Goal: Book appointment/travel/reservation

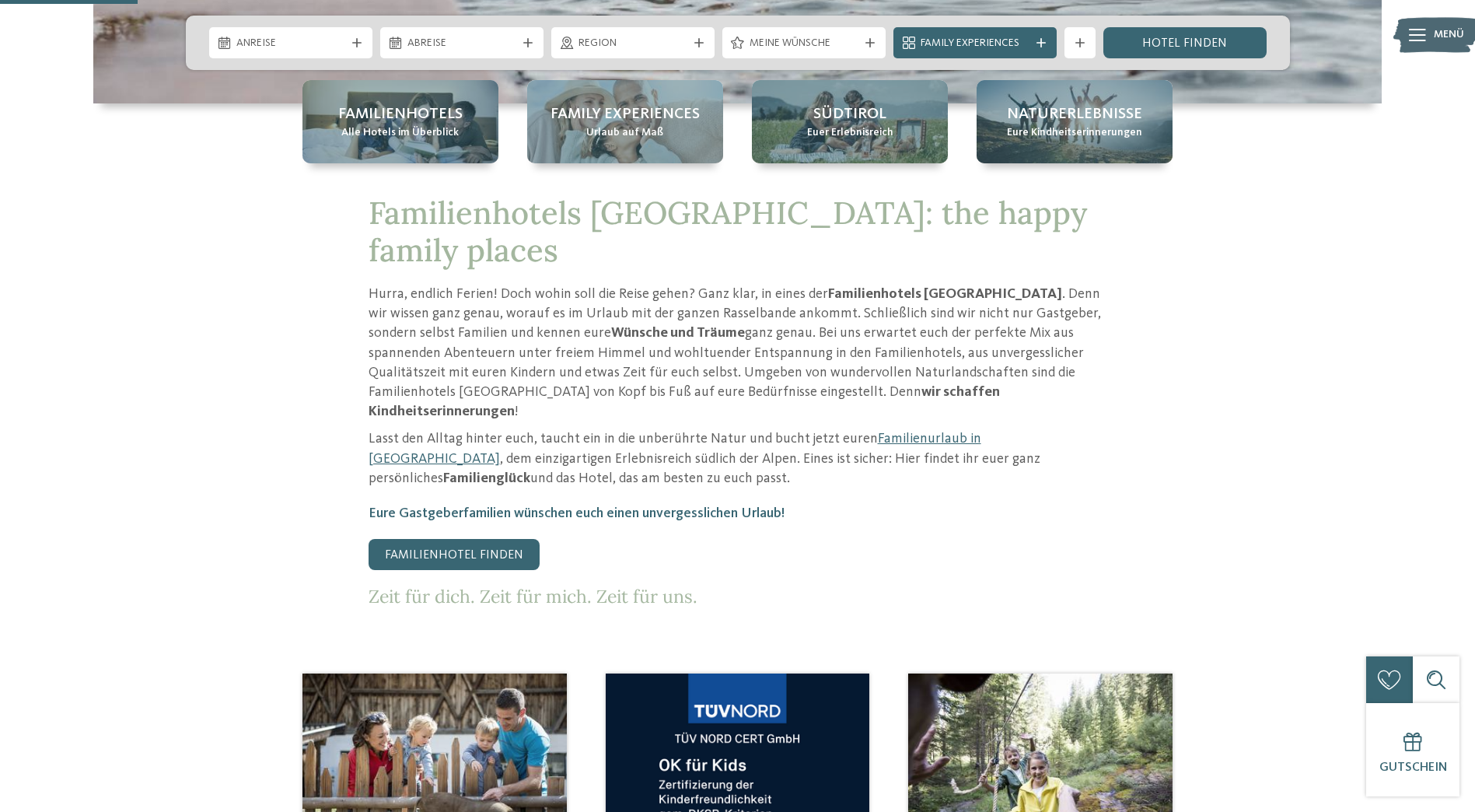
scroll to position [621, 0]
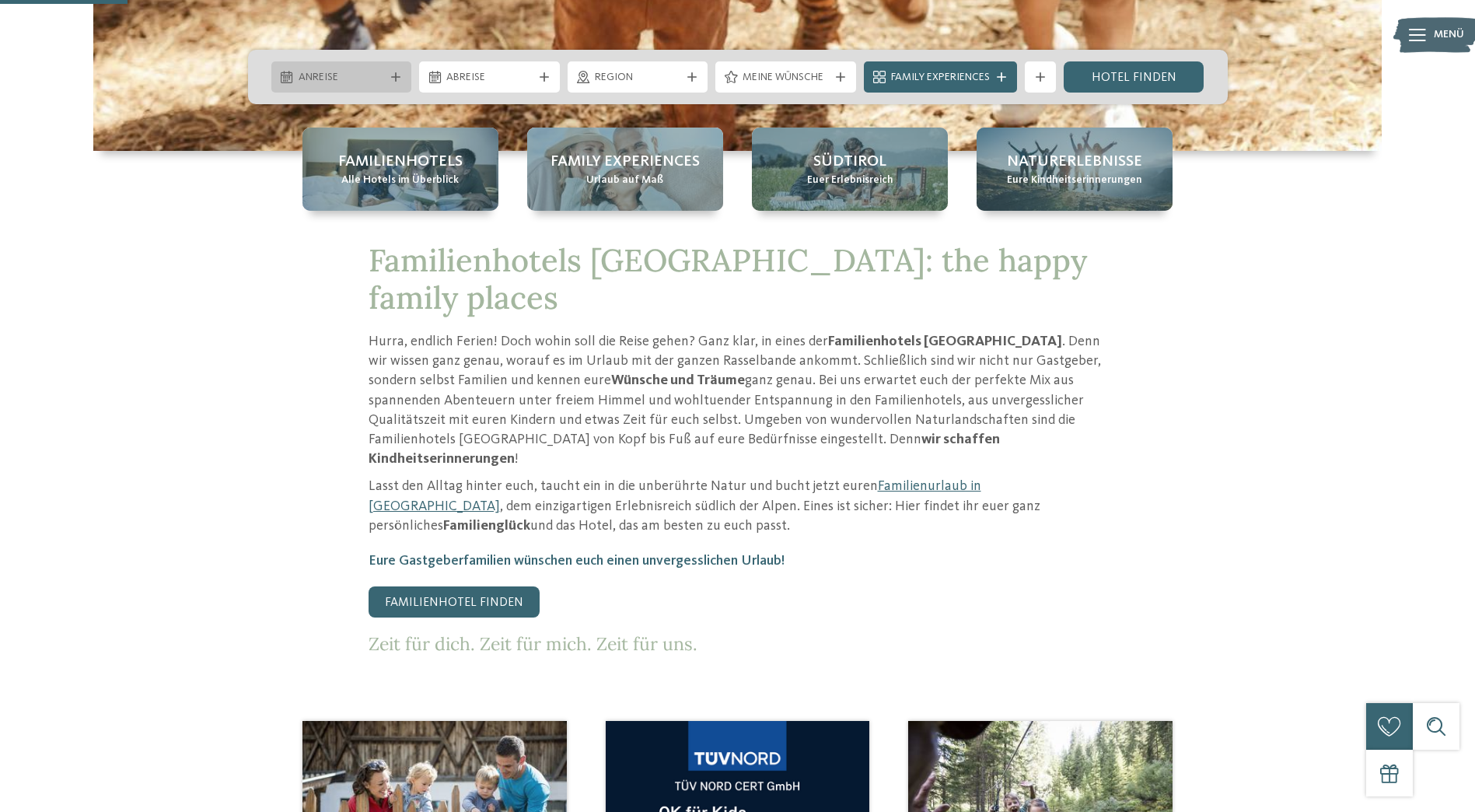
click at [394, 78] on icon at bounding box center [396, 77] width 10 height 10
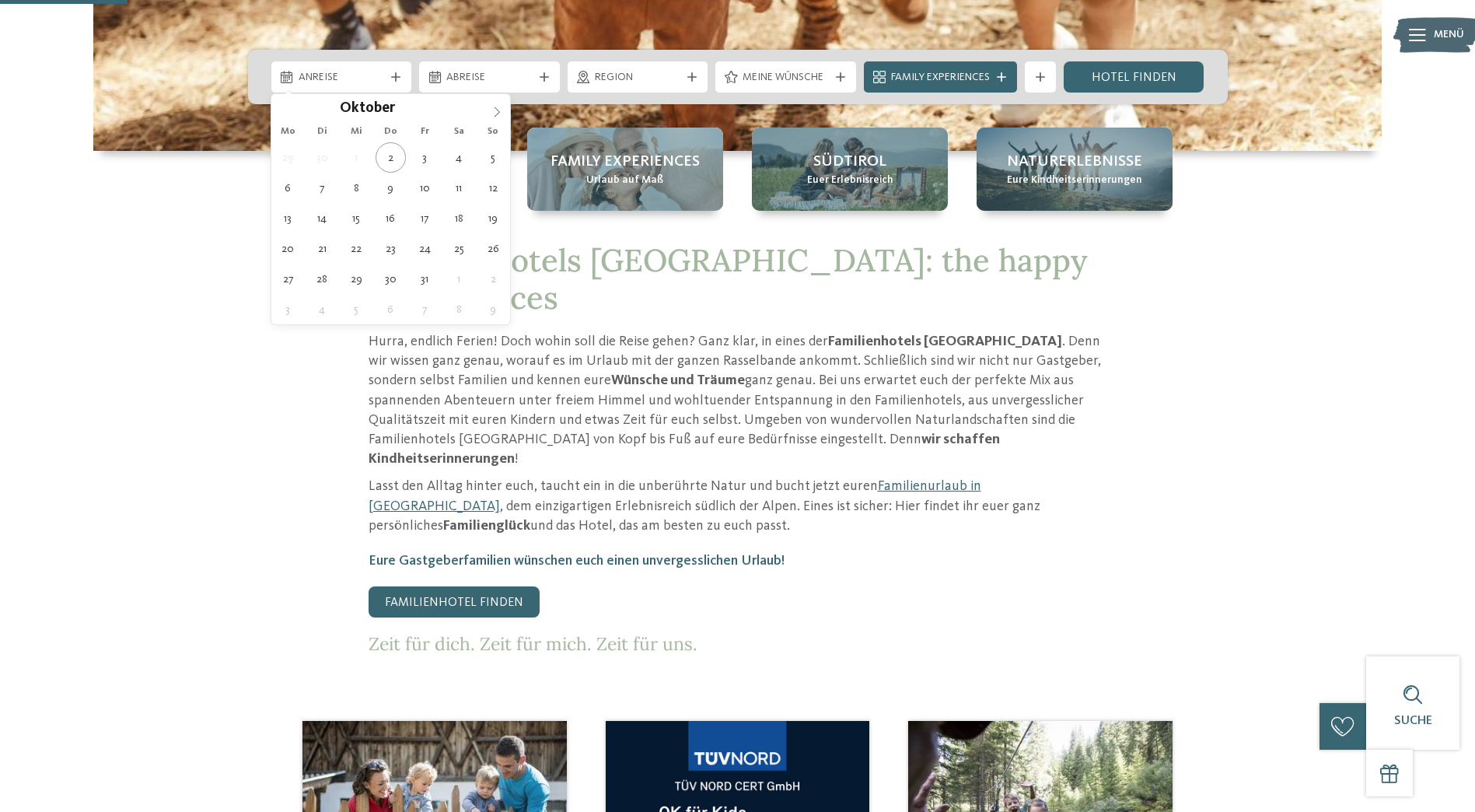
click at [498, 112] on icon at bounding box center [497, 111] width 11 height 11
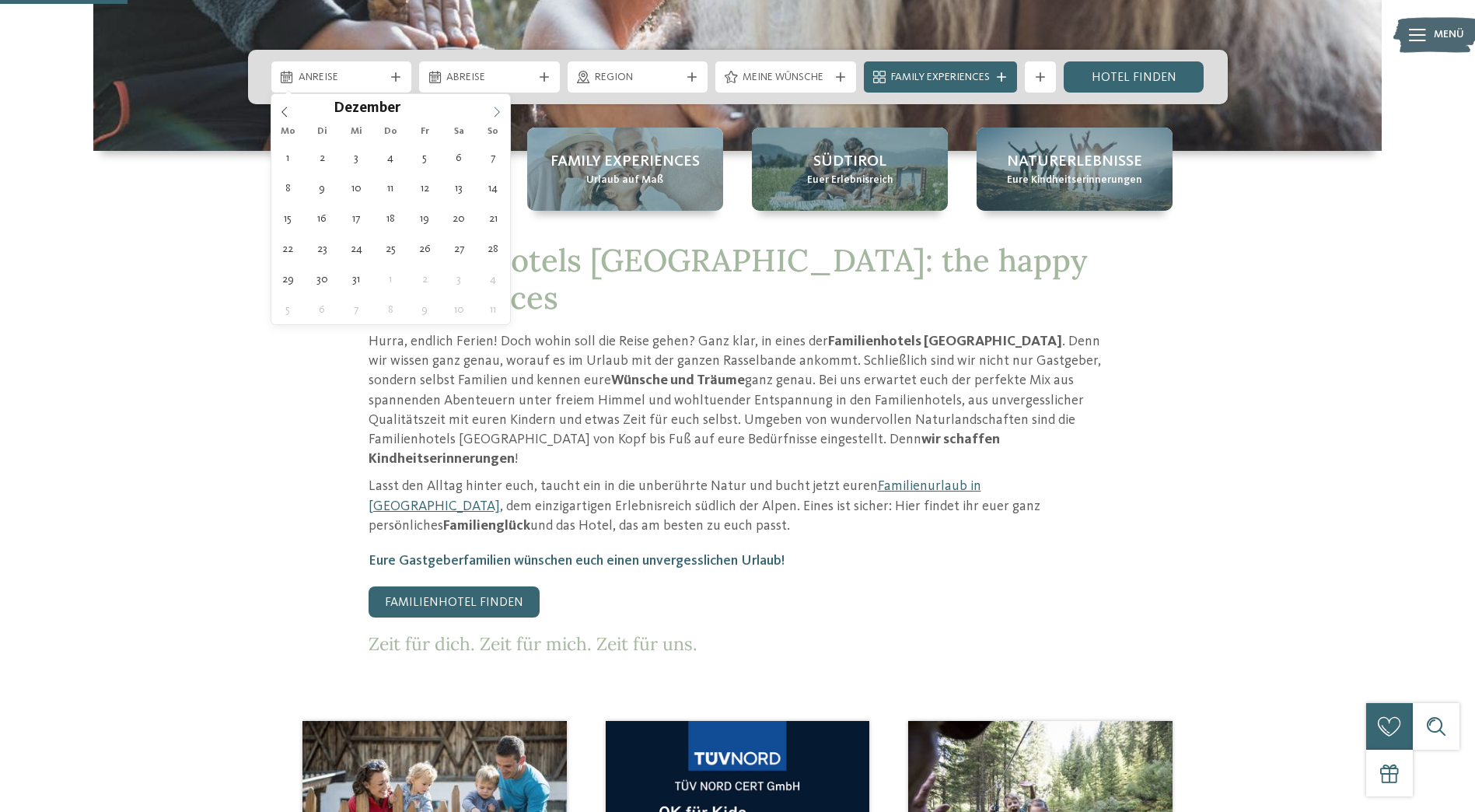
type div "20.12.2025"
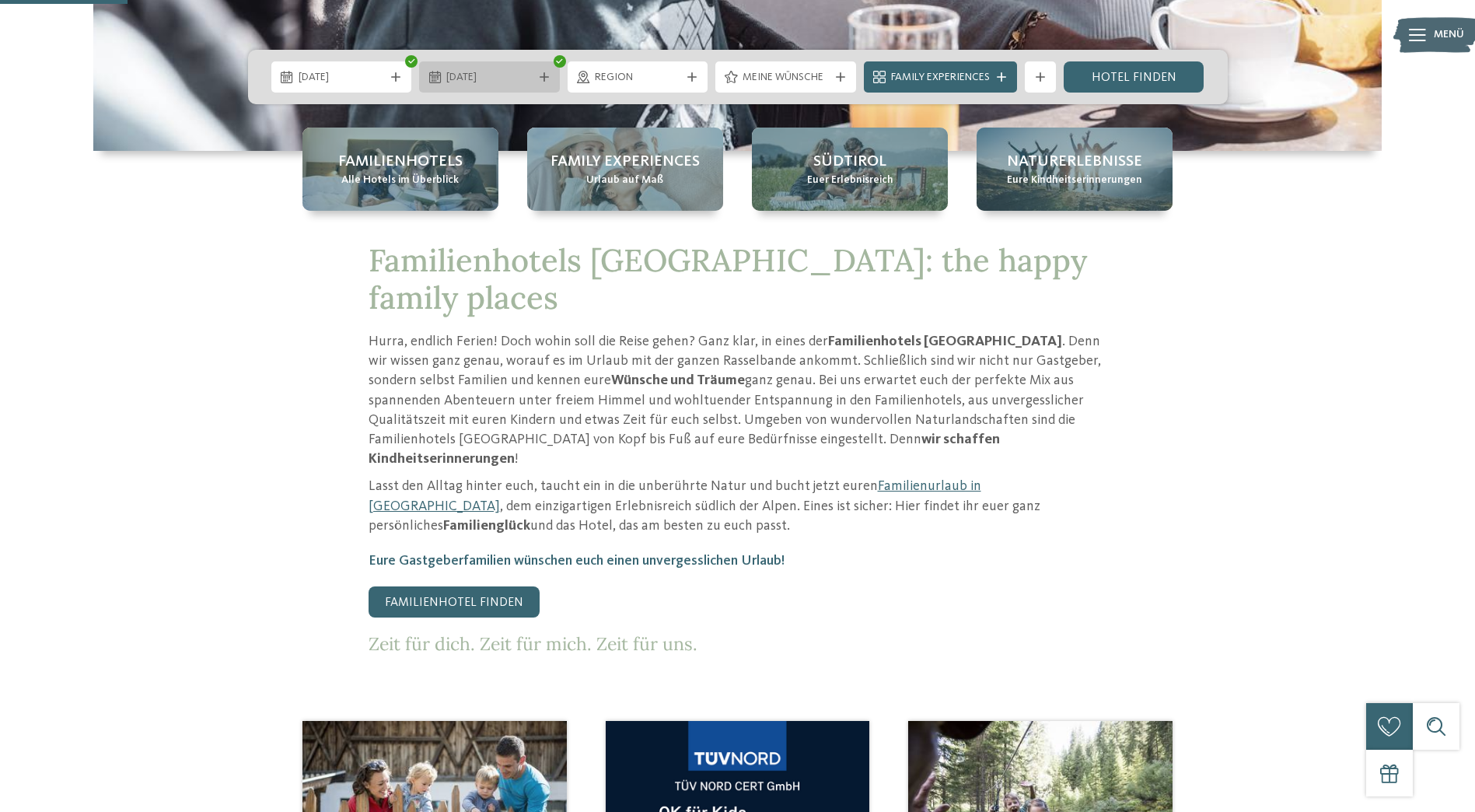
click at [546, 78] on icon at bounding box center [544, 77] width 10 height 10
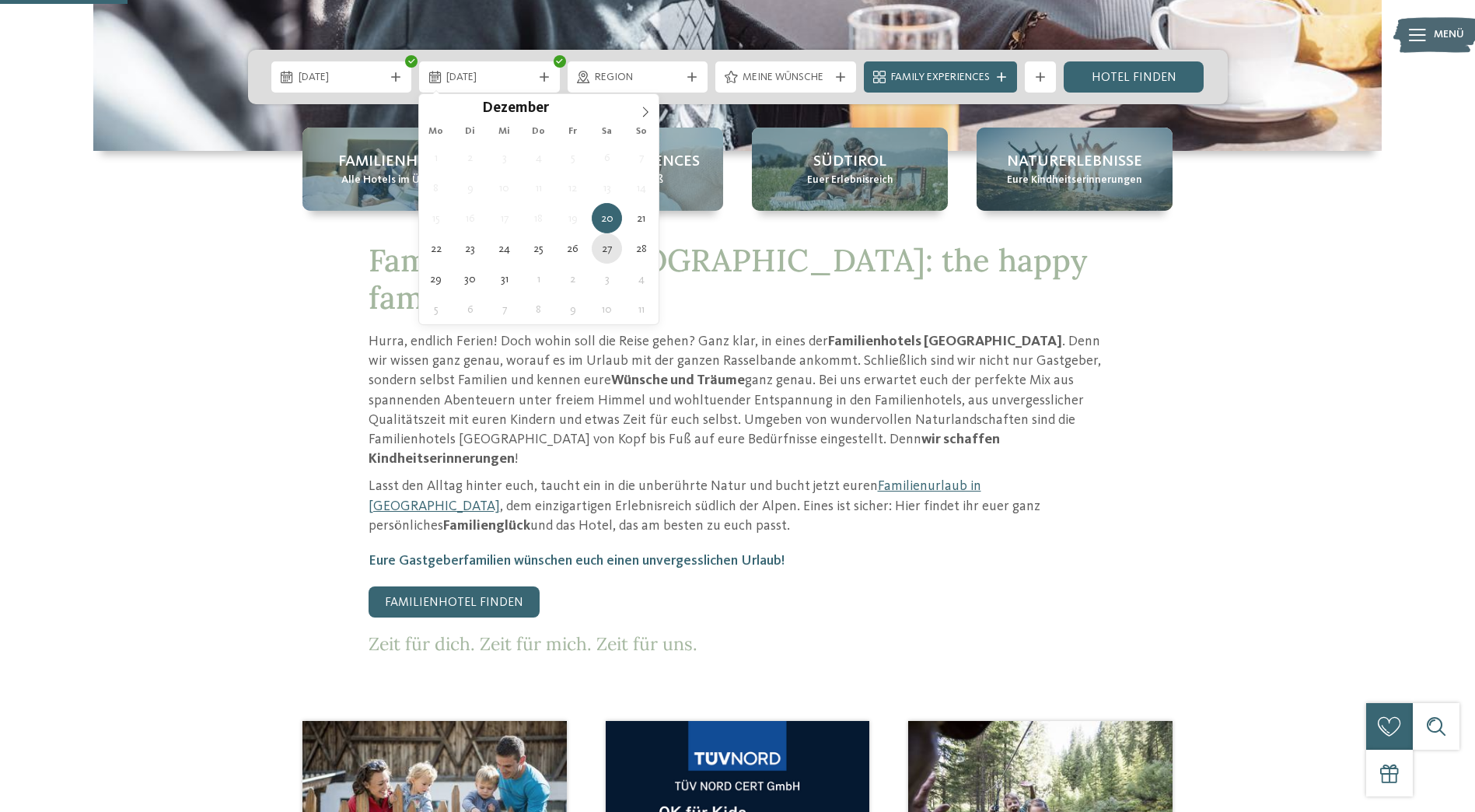
type div "27.12.2025"
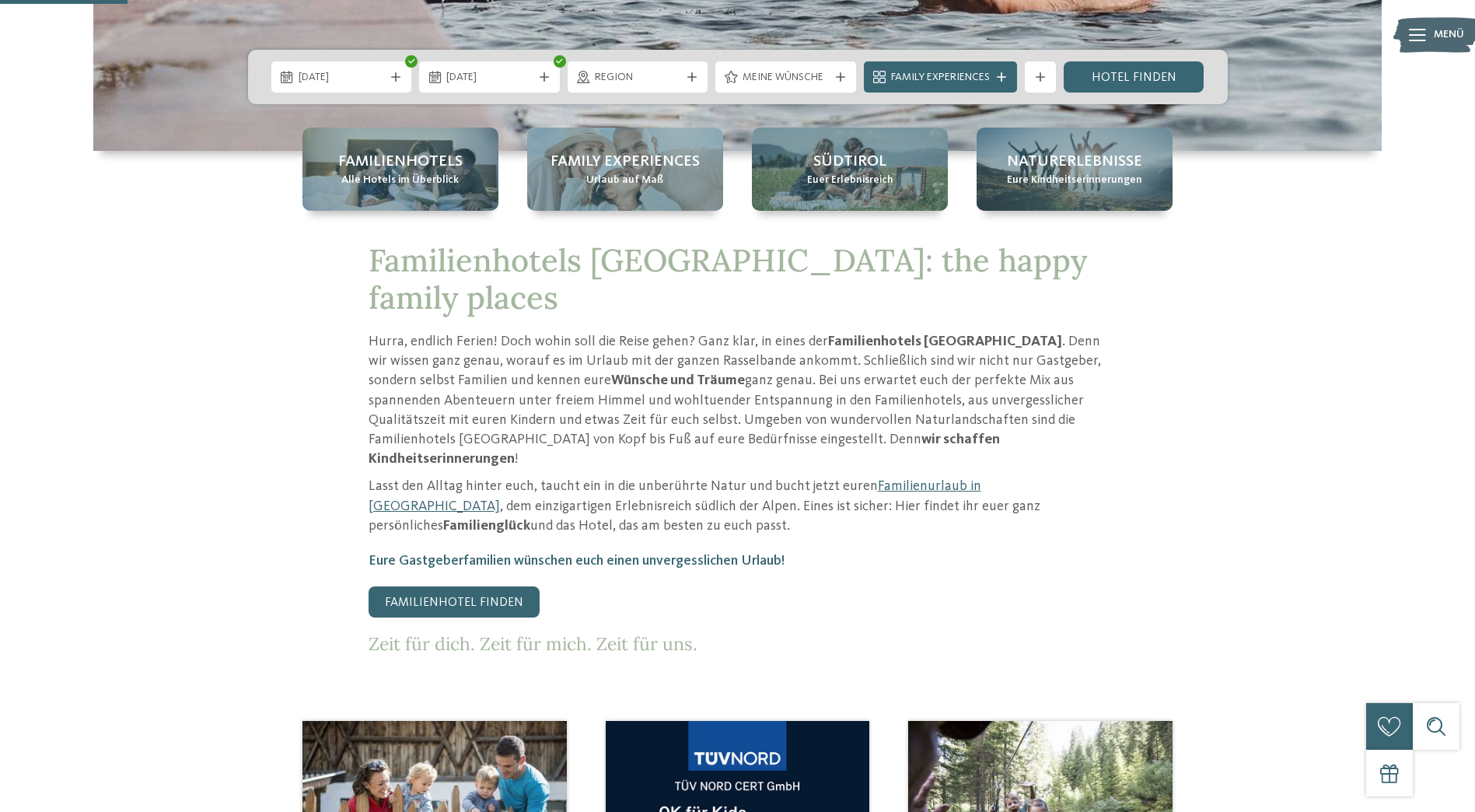
click at [690, 80] on icon at bounding box center [692, 77] width 10 height 10
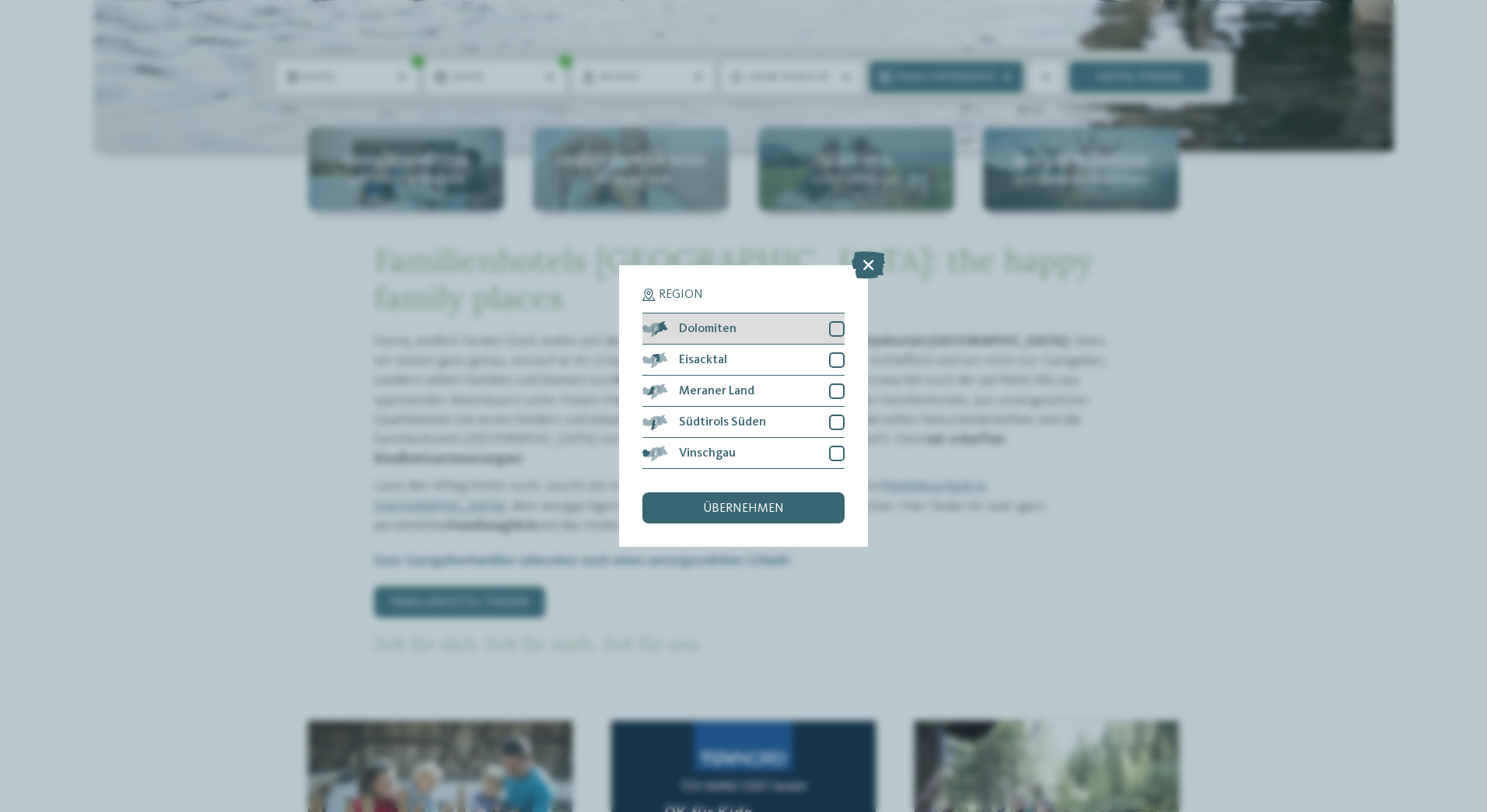
click at [835, 333] on div at bounding box center [837, 329] width 16 height 16
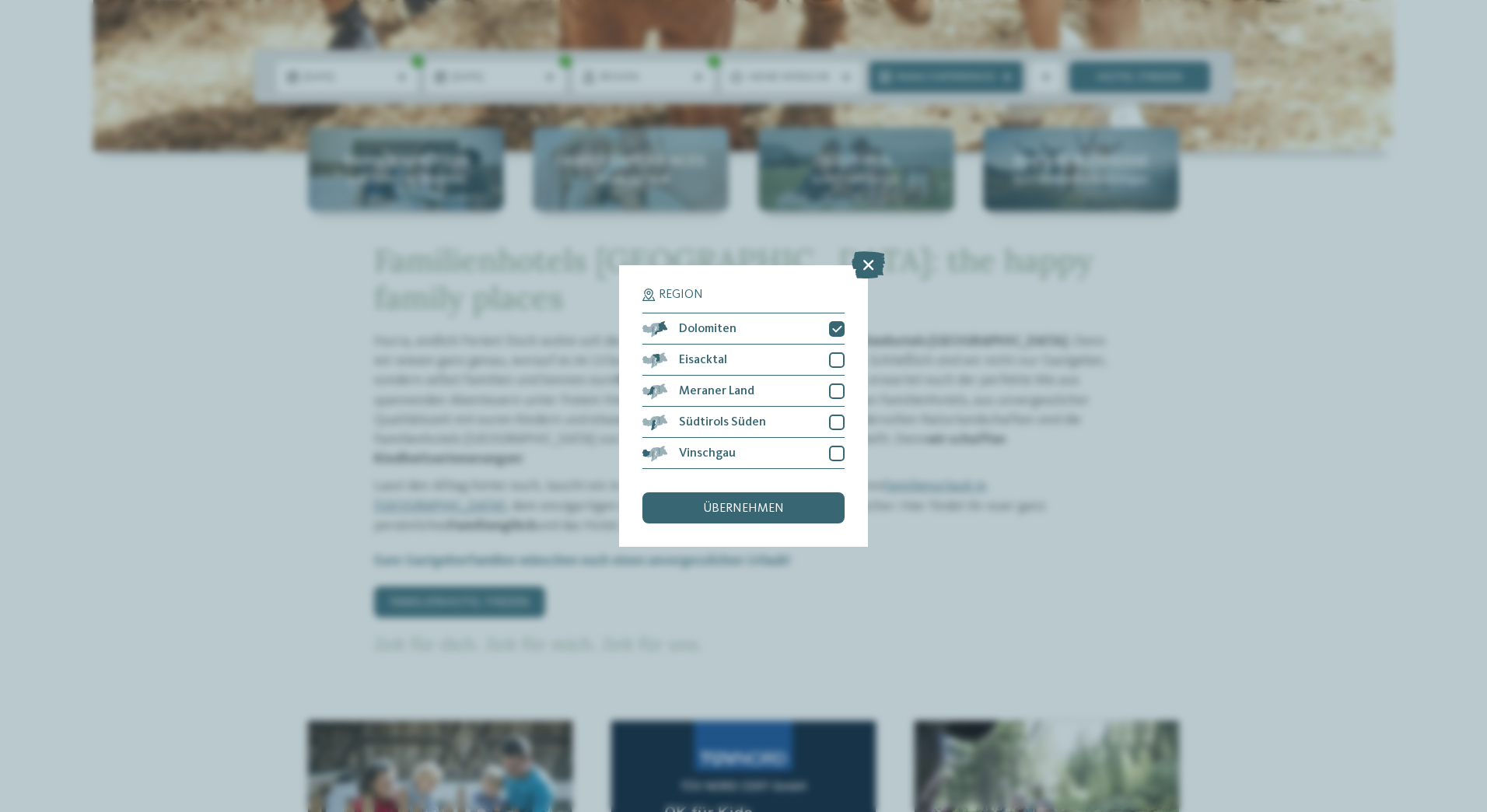
click at [839, 358] on div "Region Dolomiten Eisacktal" at bounding box center [743, 406] width 249 height 281
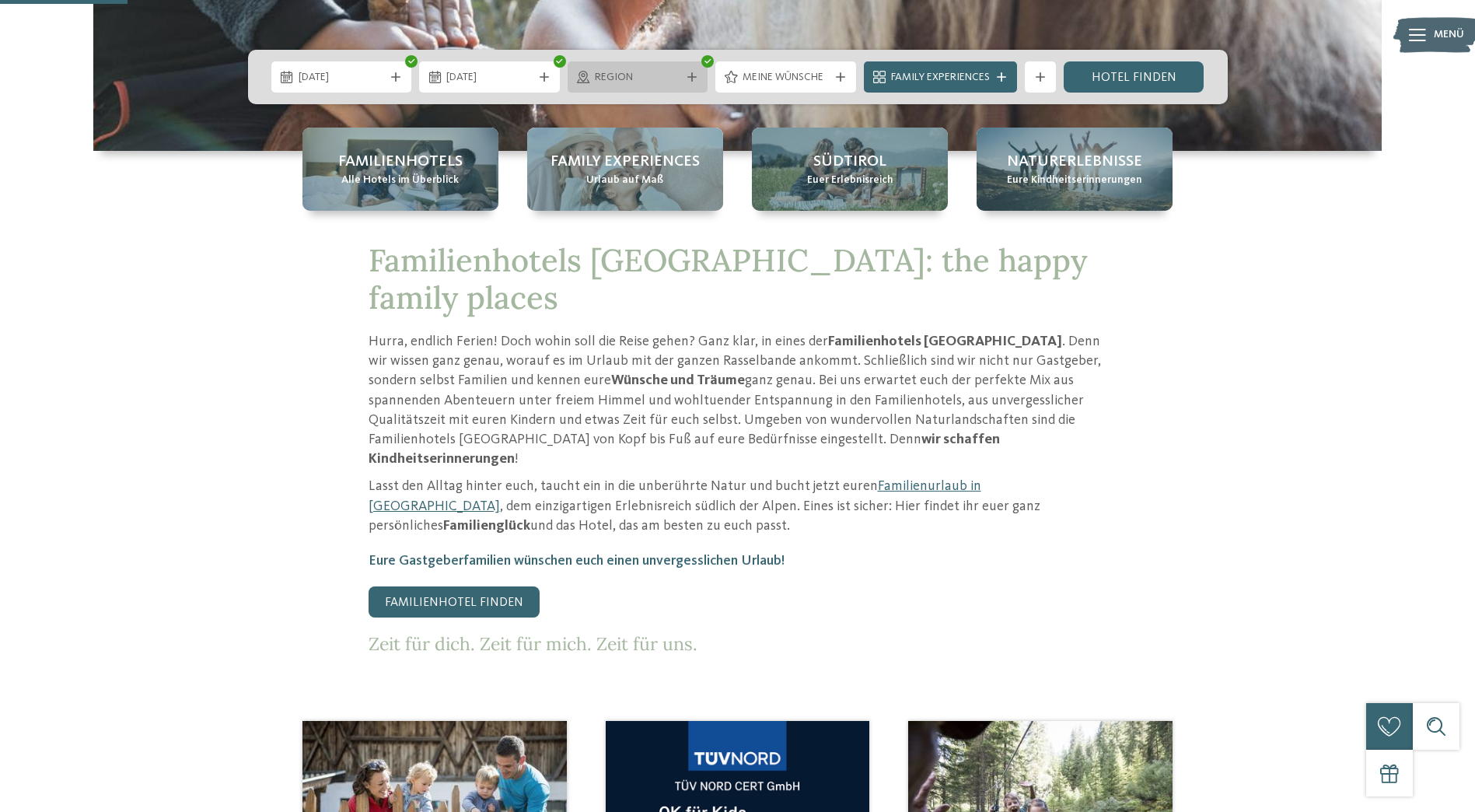
click at [691, 80] on icon at bounding box center [692, 77] width 10 height 10
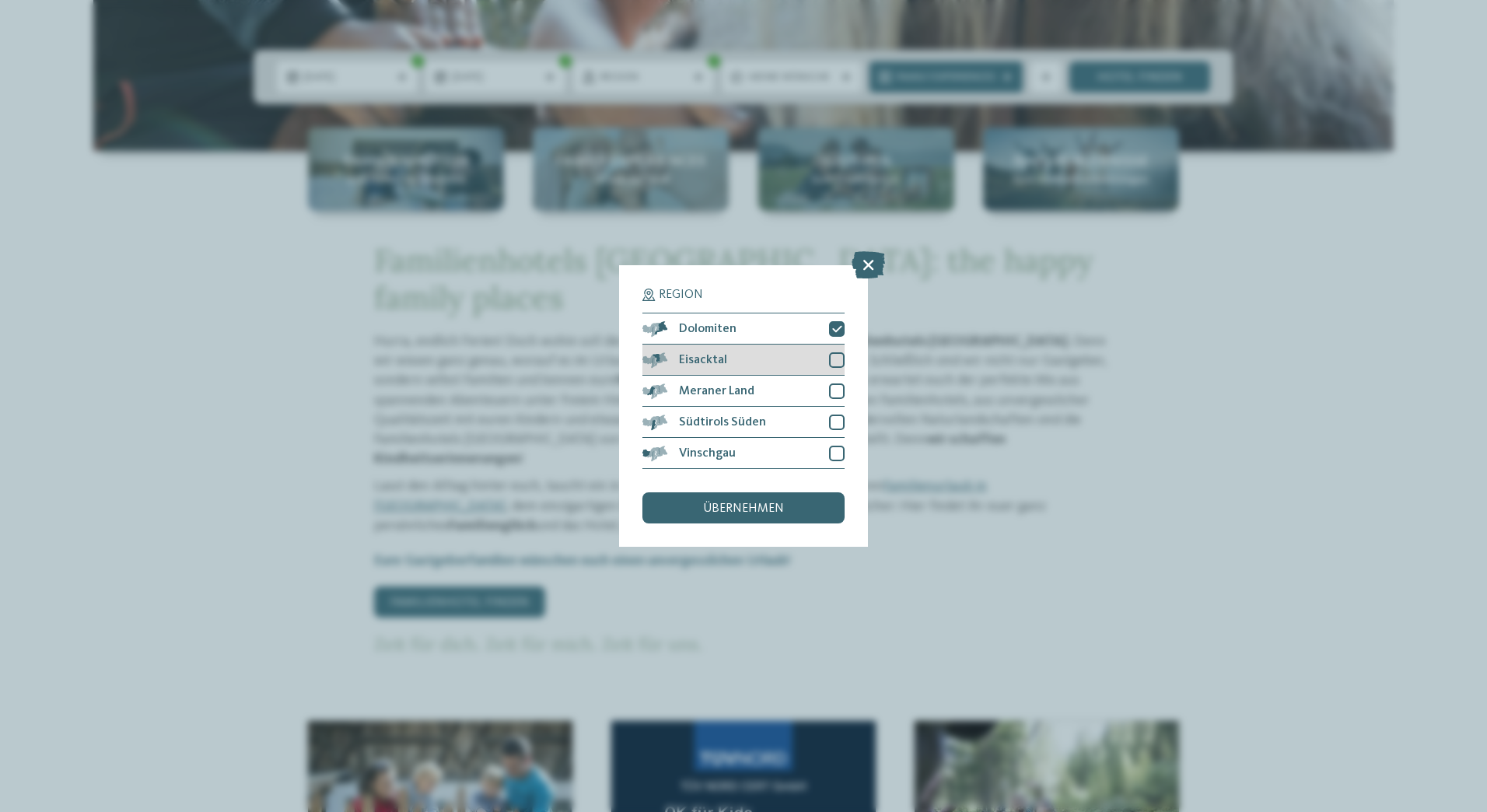
click at [835, 361] on div at bounding box center [837, 360] width 16 height 16
click at [797, 513] on div "übernehmen" at bounding box center [743, 508] width 202 height 31
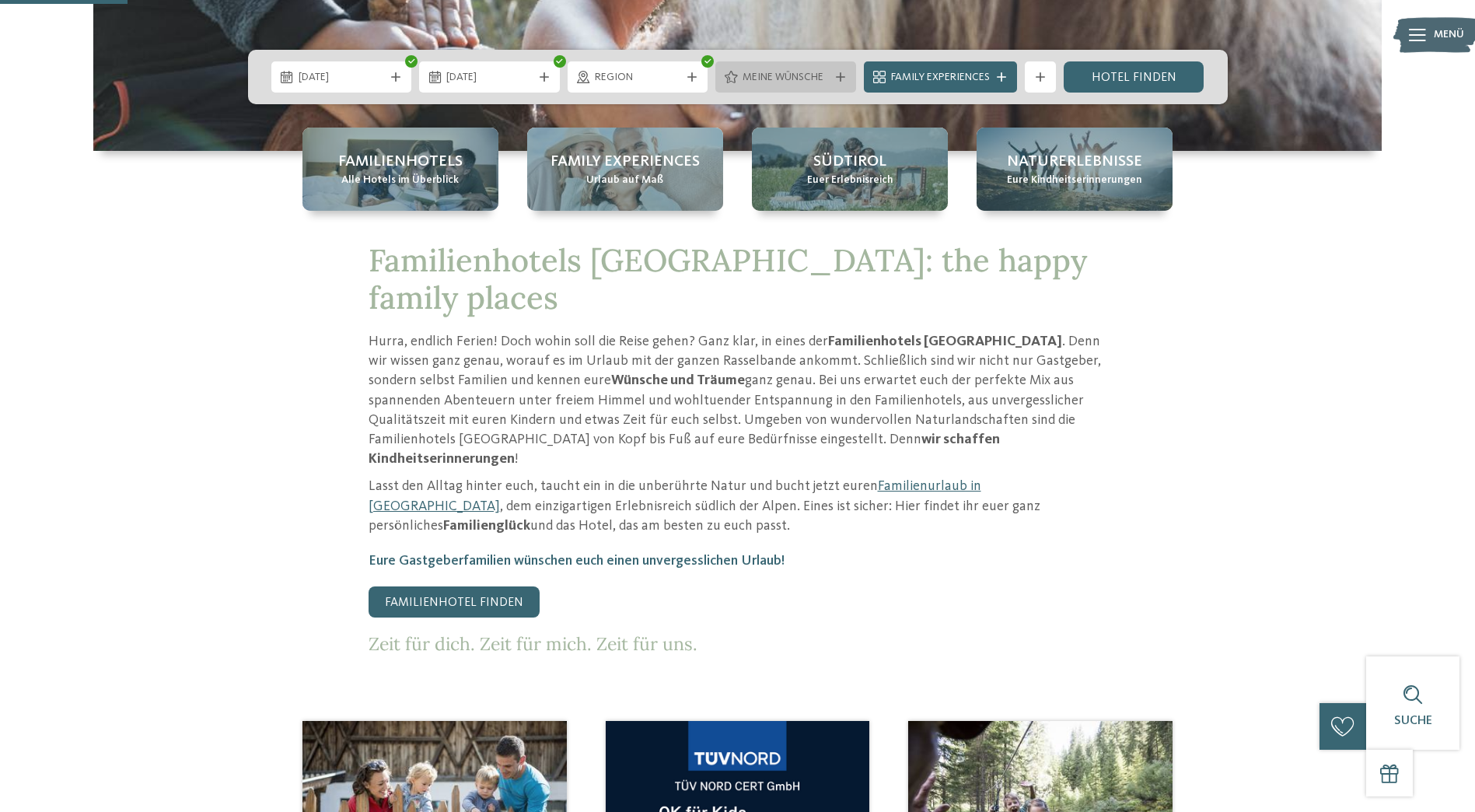
click at [843, 77] on icon at bounding box center [841, 77] width 10 height 10
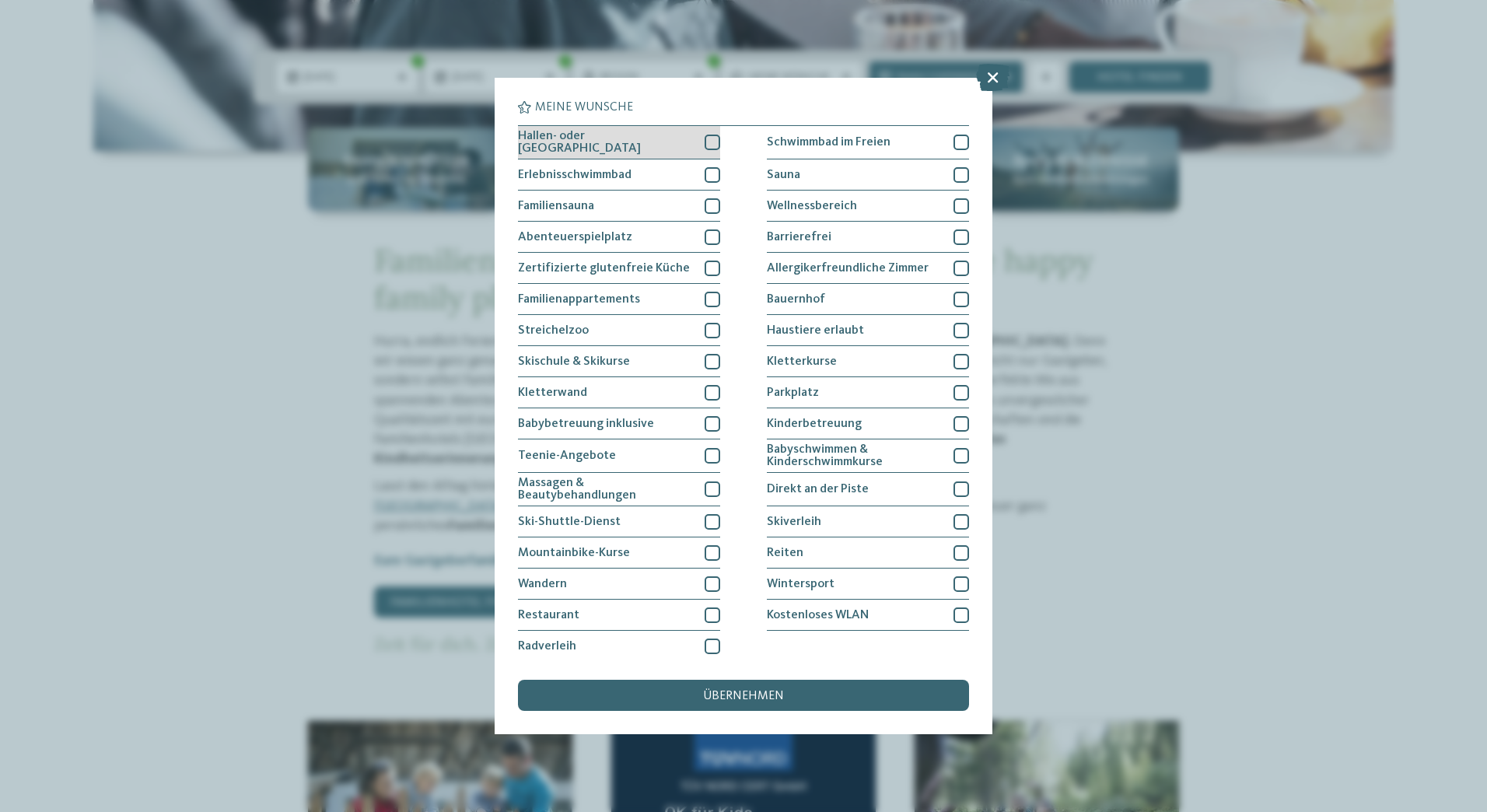
click at [710, 142] on div at bounding box center [713, 143] width 16 height 16
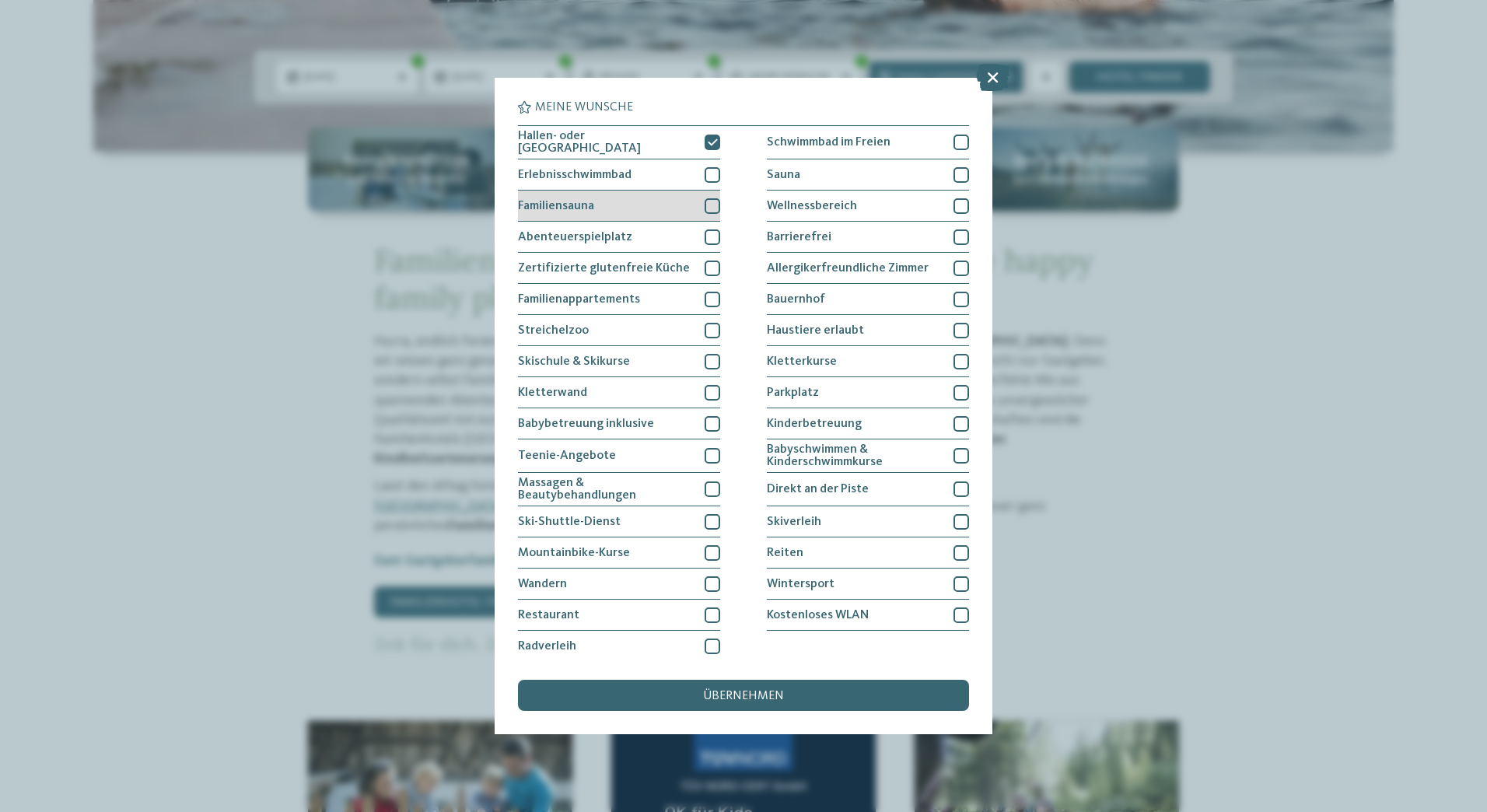
click at [706, 203] on div at bounding box center [713, 206] width 16 height 16
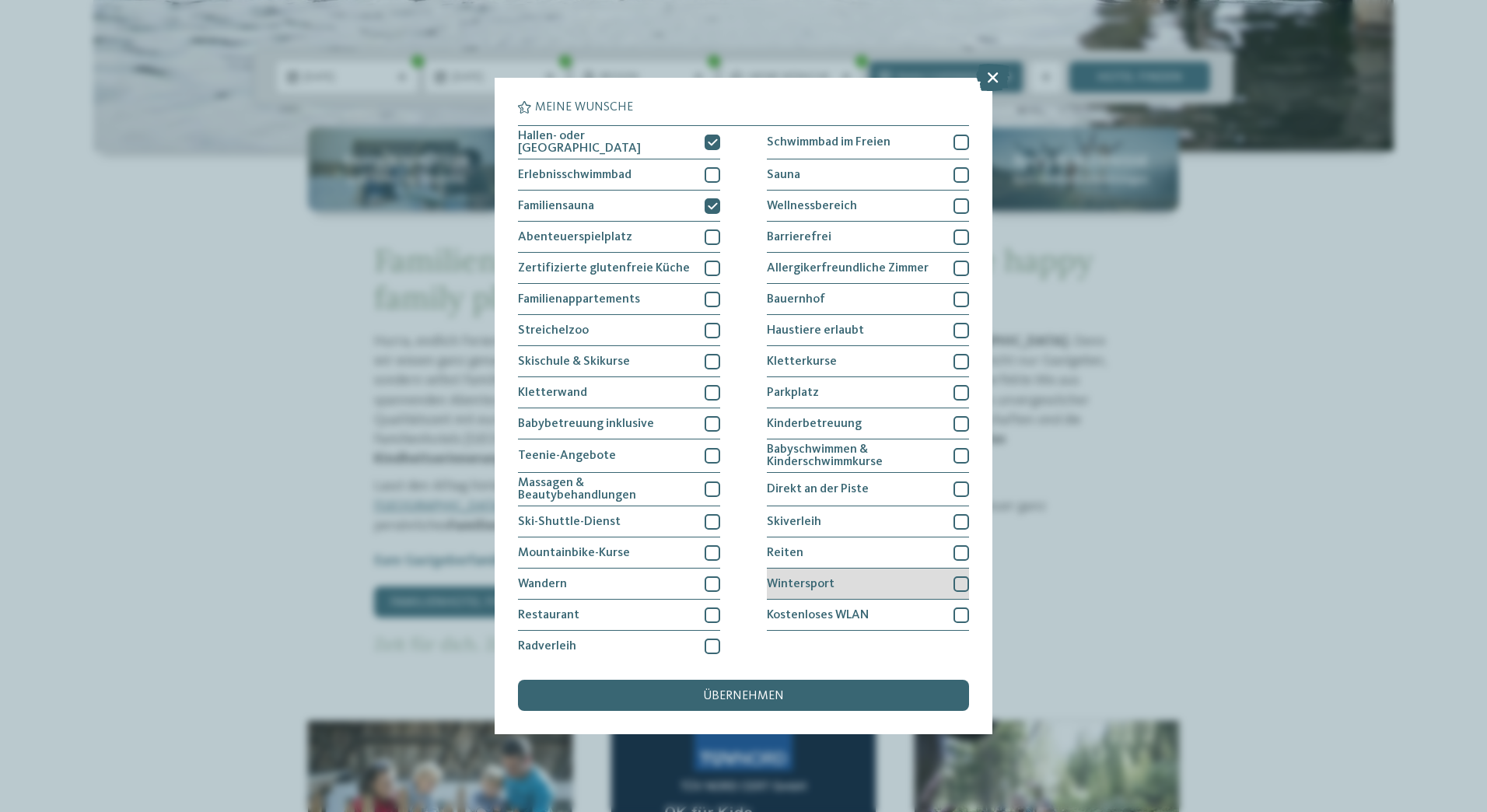
click at [953, 581] on div at bounding box center [961, 584] width 16 height 16
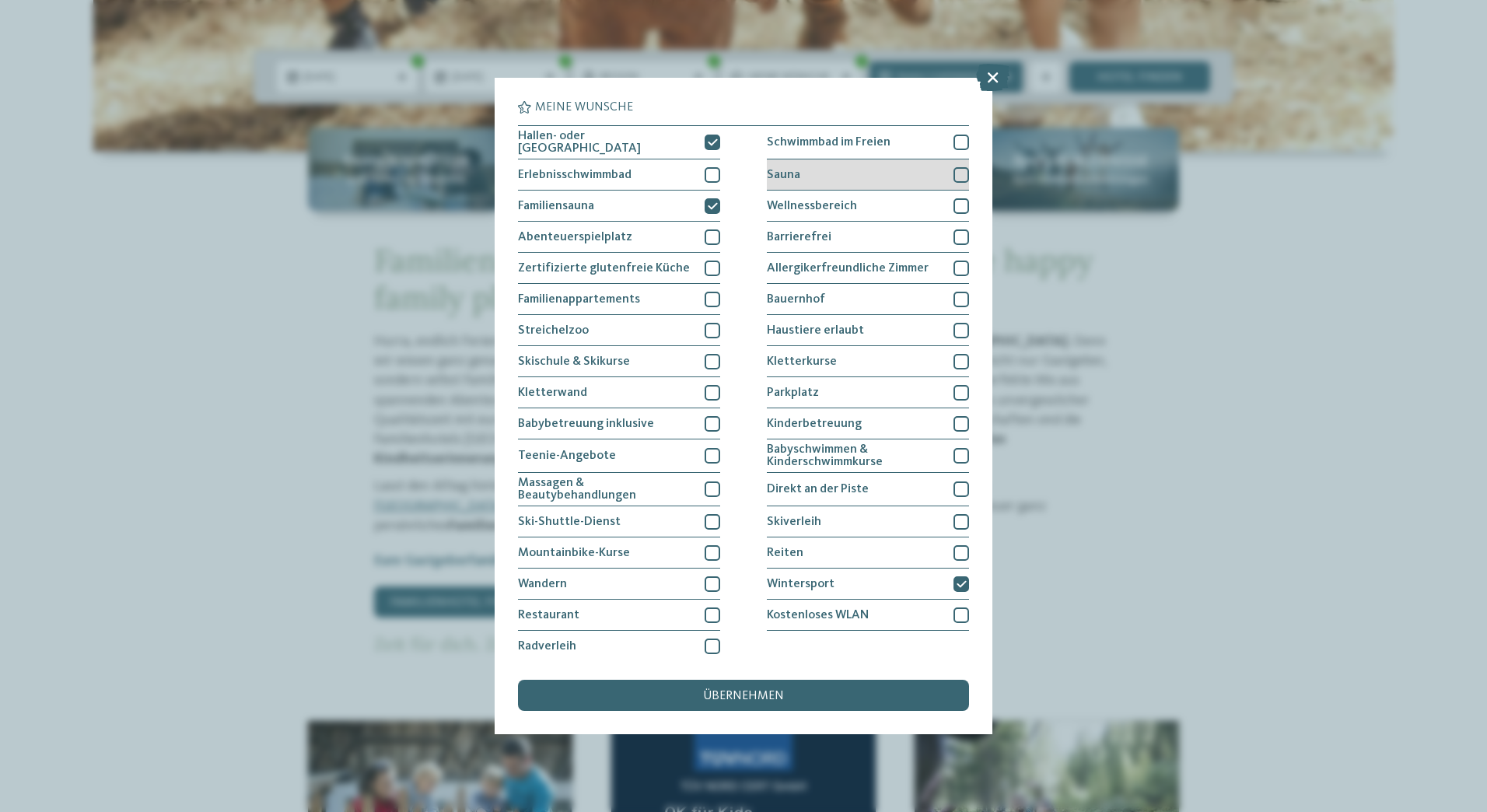
click at [955, 172] on div at bounding box center [961, 175] width 16 height 16
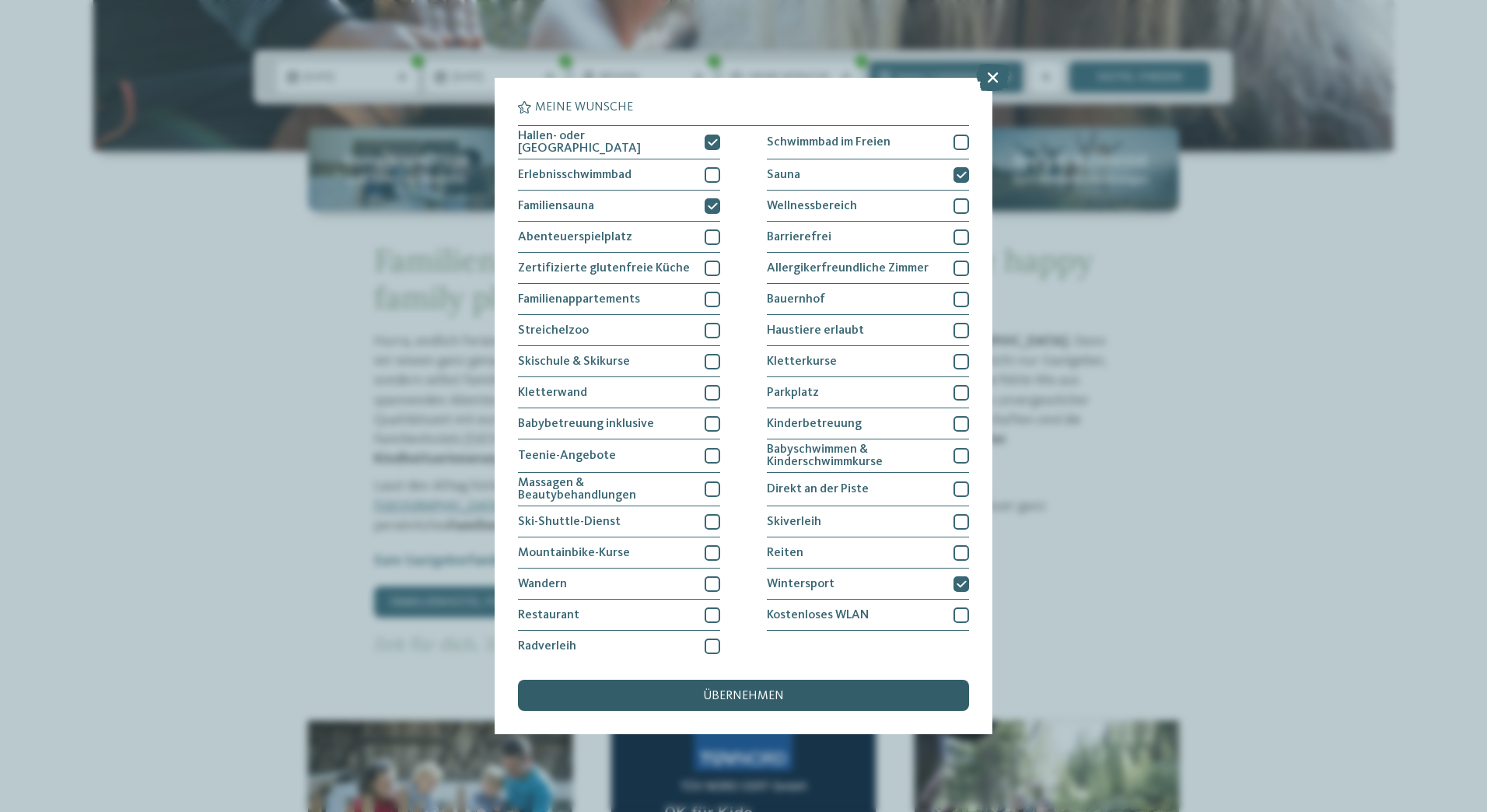
click at [760, 696] on span "übernehmen" at bounding box center [743, 696] width 81 height 13
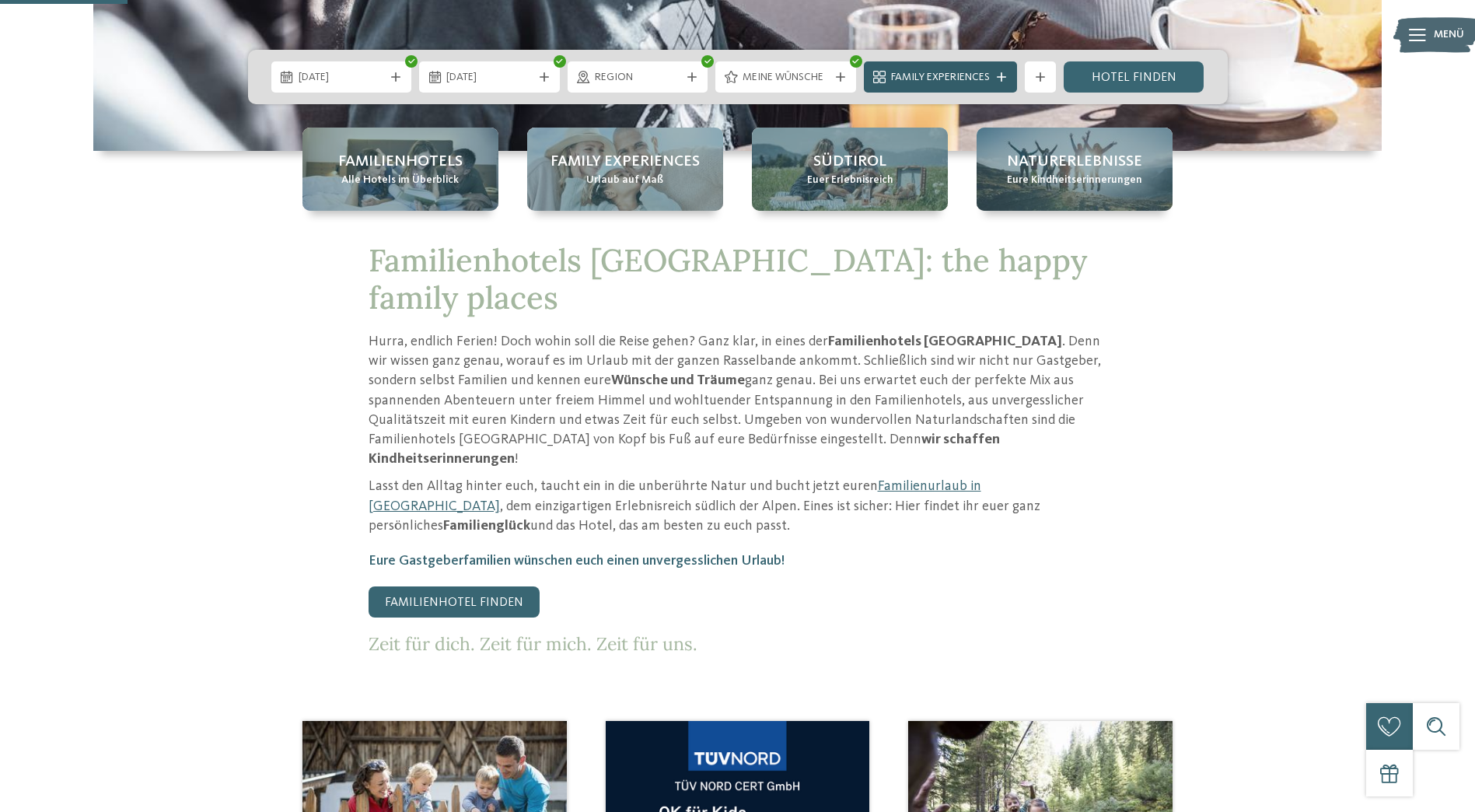
click at [1007, 81] on icon at bounding box center [1002, 77] width 10 height 10
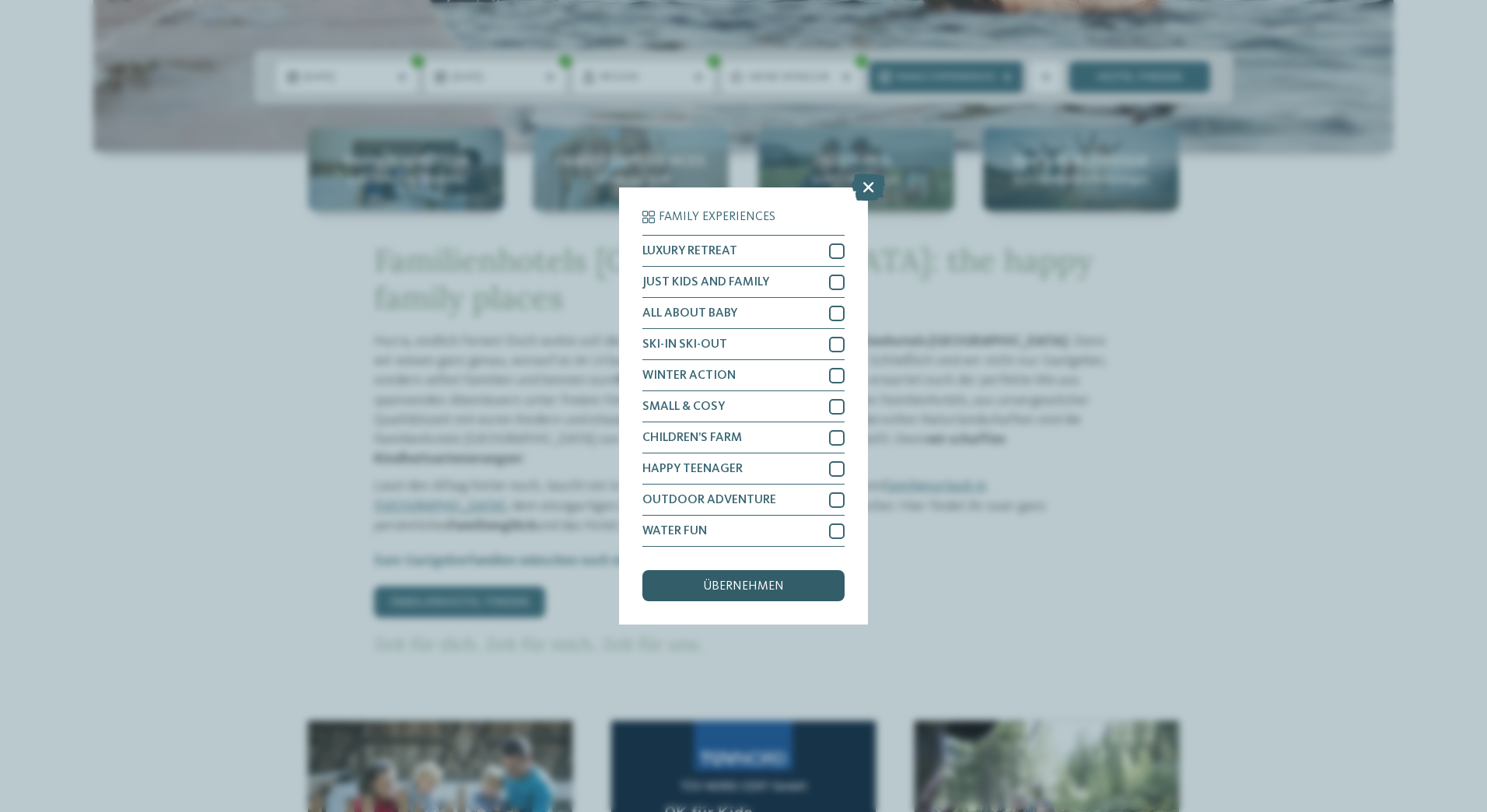
click at [774, 591] on span "übernehmen" at bounding box center [743, 586] width 81 height 13
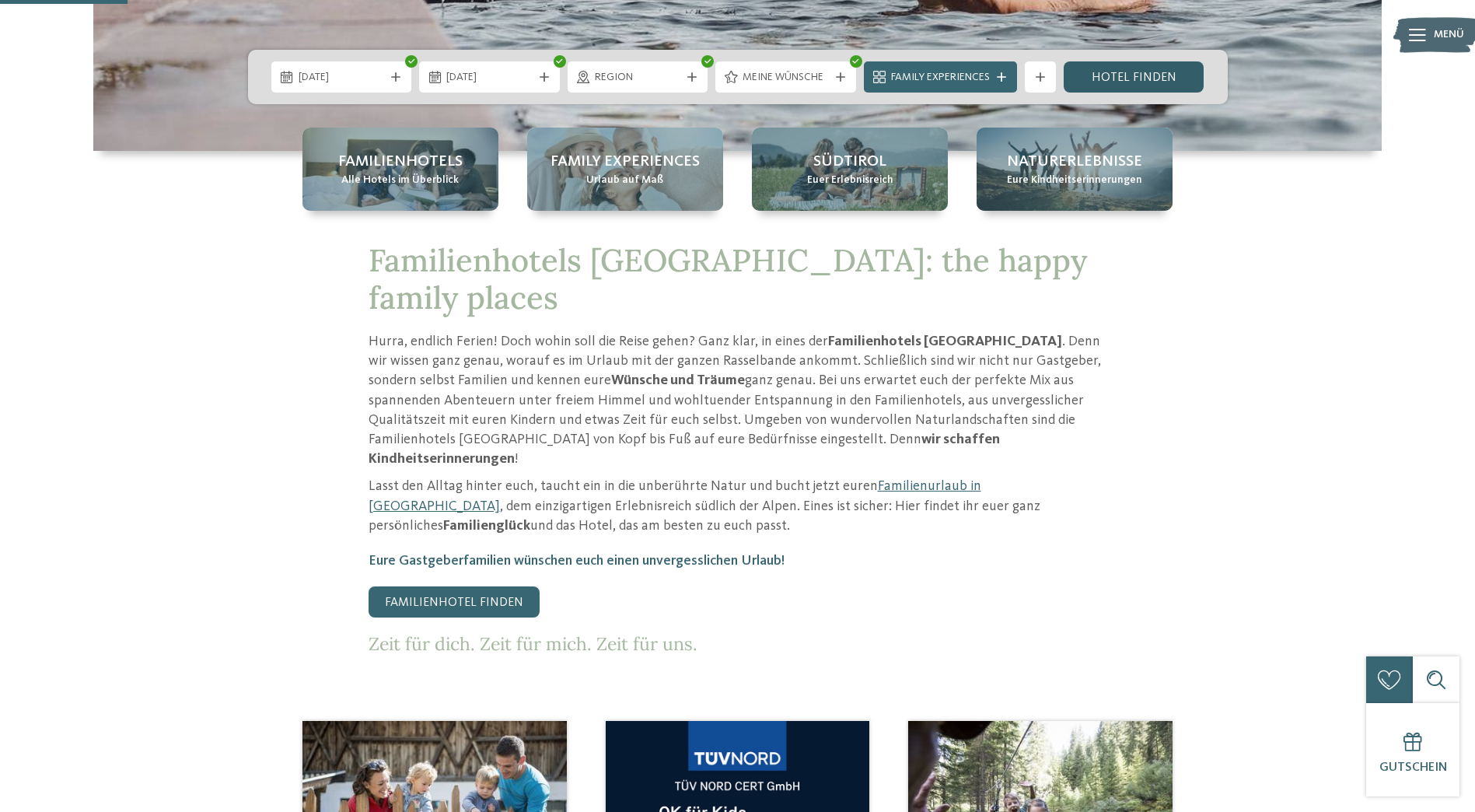
click at [1139, 74] on link "Hotel finden" at bounding box center [1134, 77] width 141 height 31
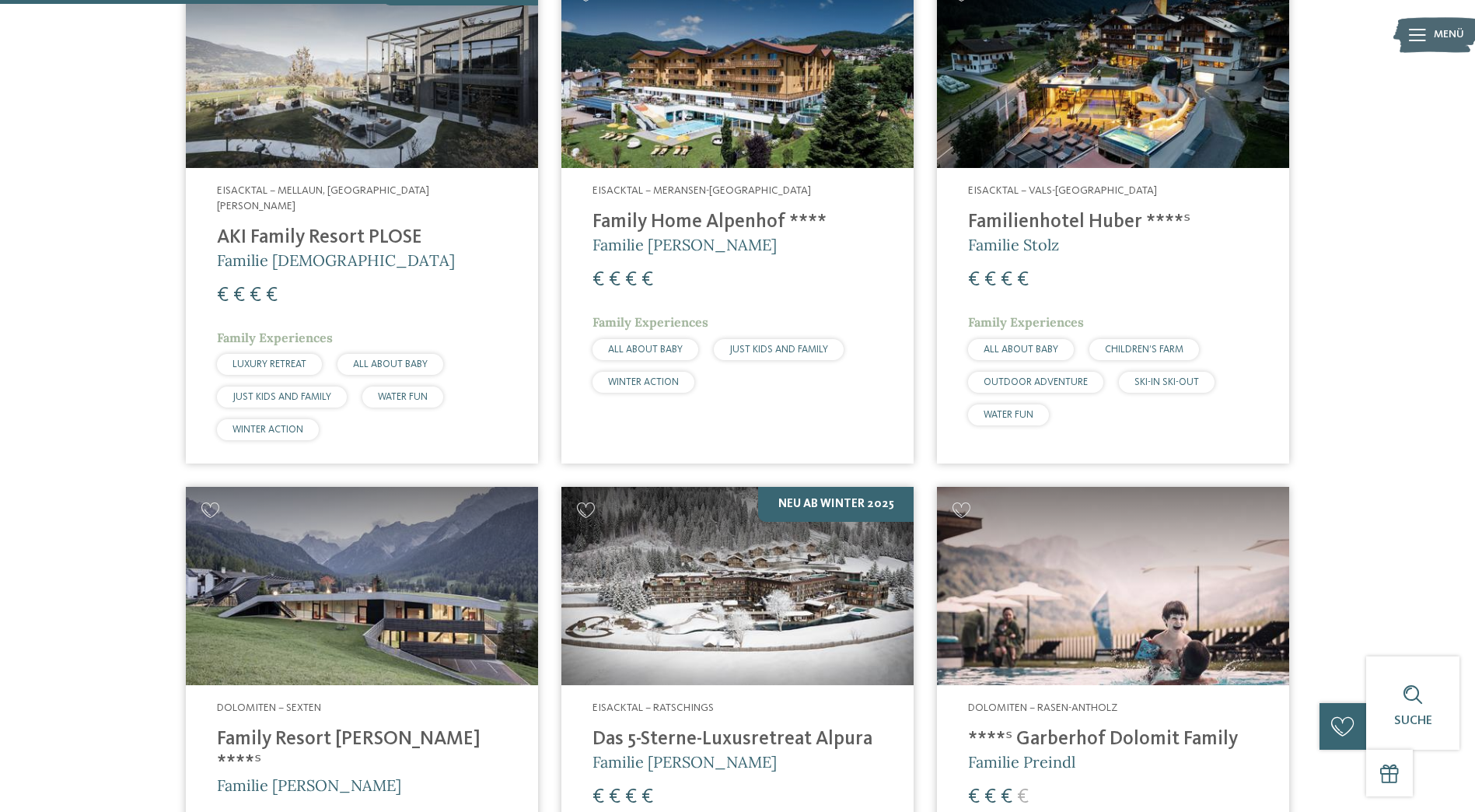
scroll to position [744, 0]
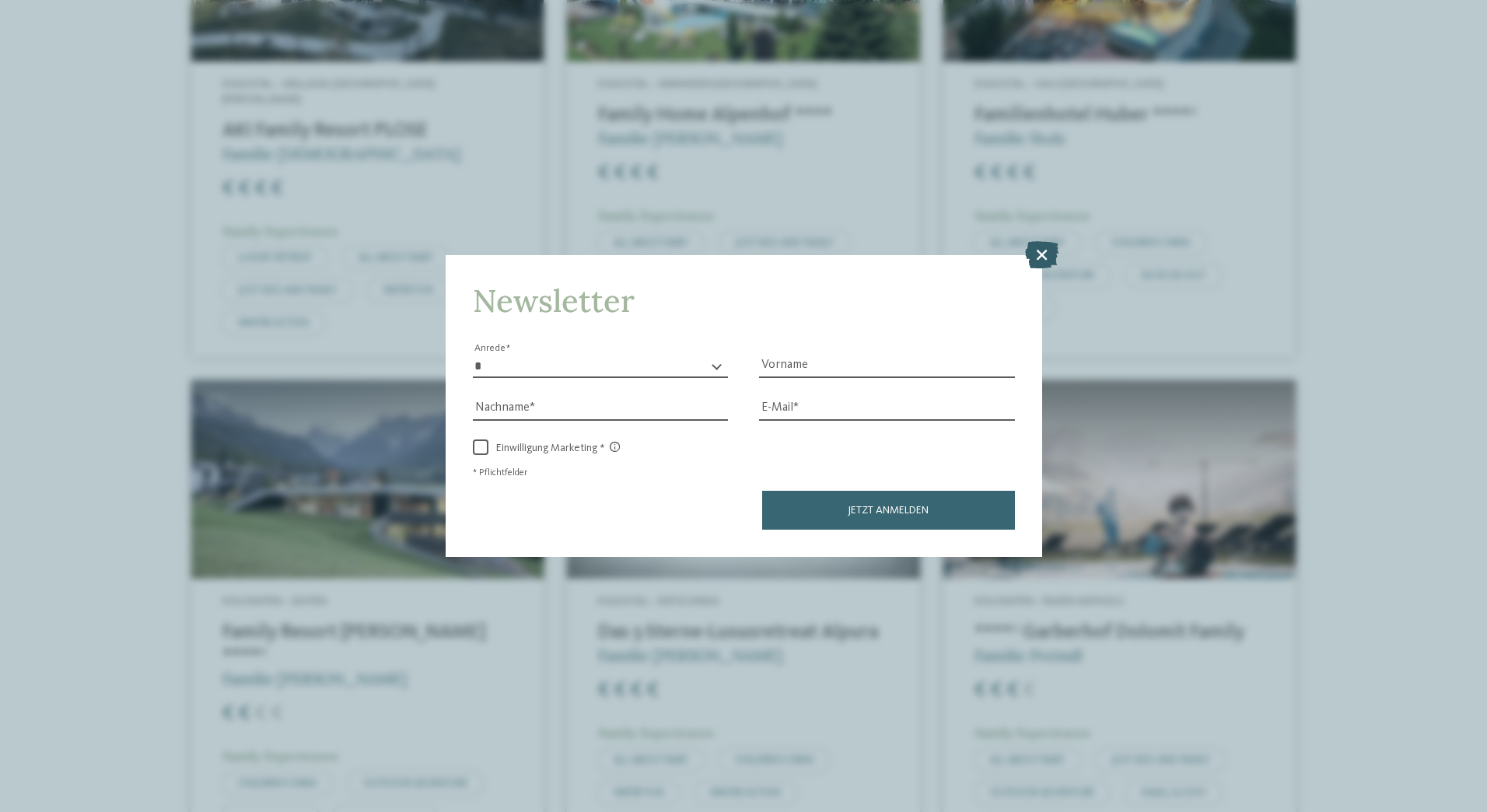
click at [1050, 242] on icon at bounding box center [1042, 254] width 33 height 27
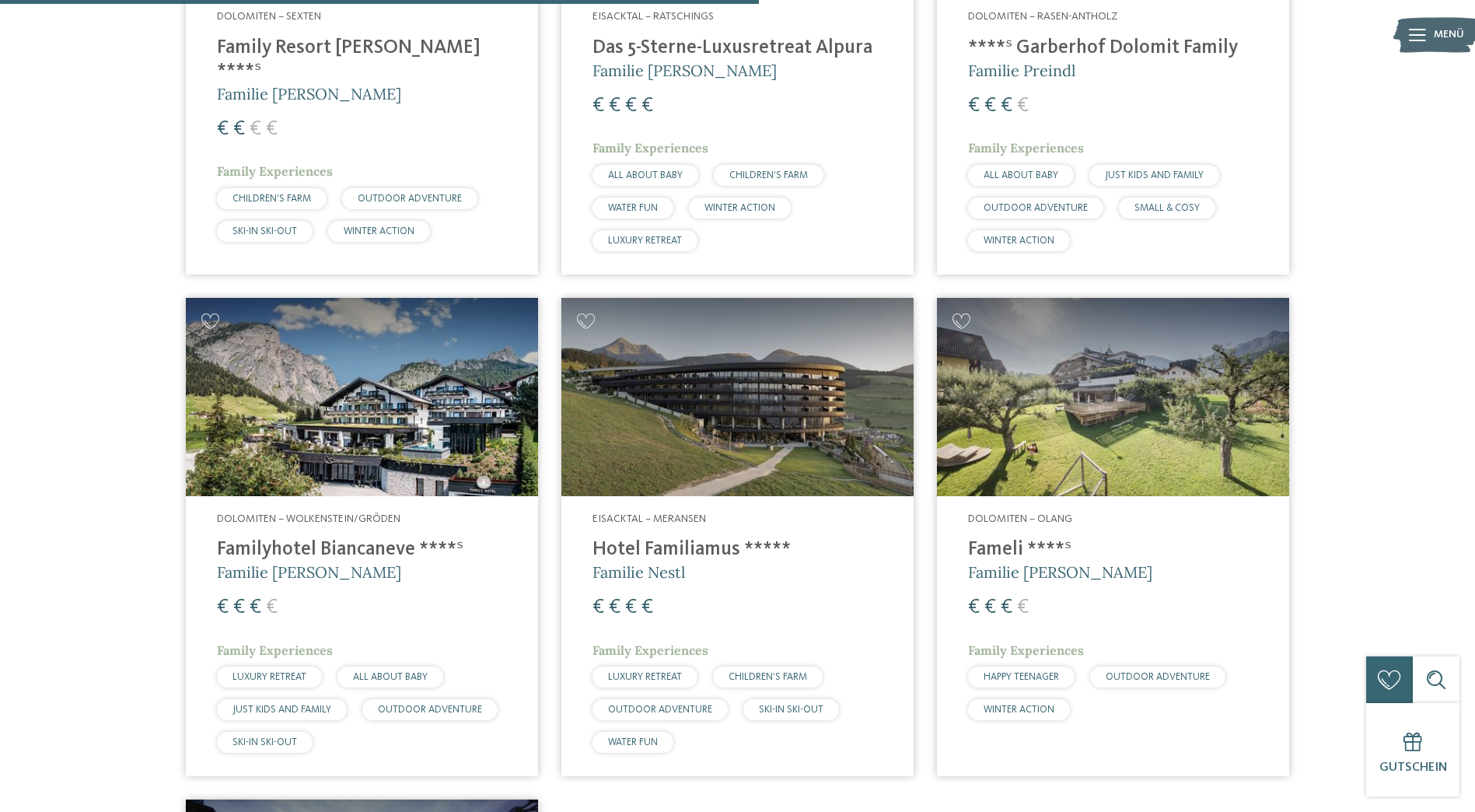
scroll to position [1365, 0]
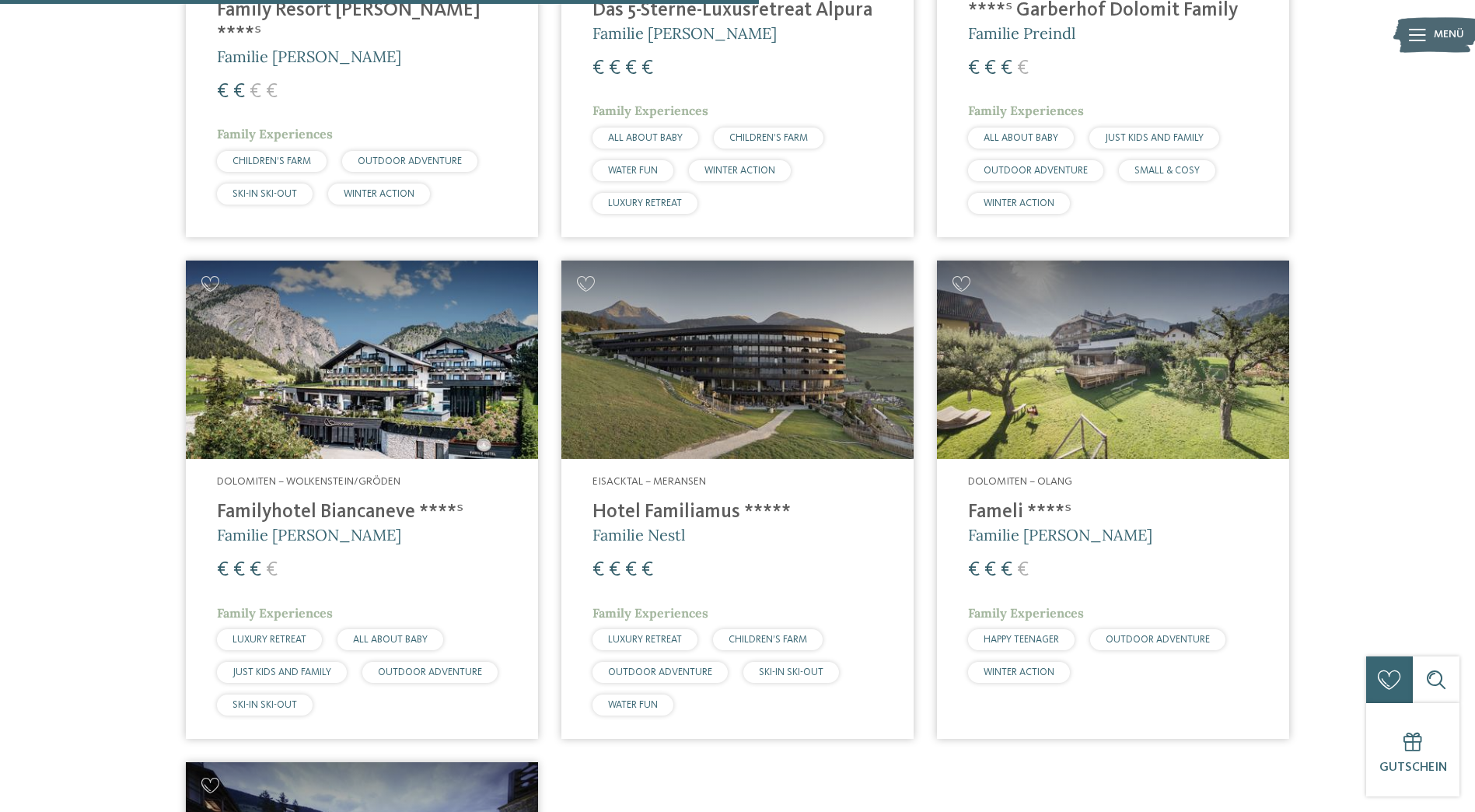
click at [1023, 525] on span "Familie [PERSON_NAME]" at bounding box center [1061, 534] width 185 height 20
